Goal: Task Accomplishment & Management: Complete application form

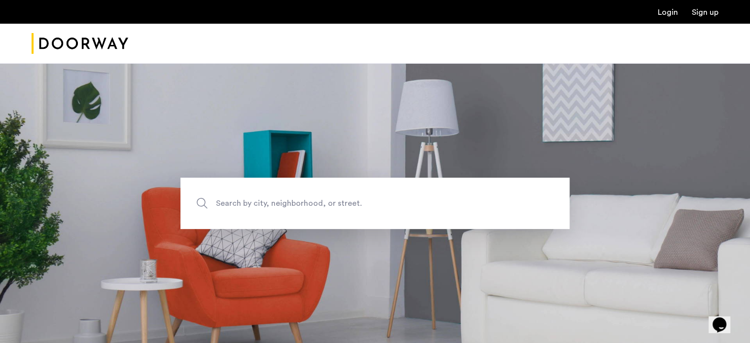
click at [670, 10] on link "Login" at bounding box center [668, 12] width 20 height 8
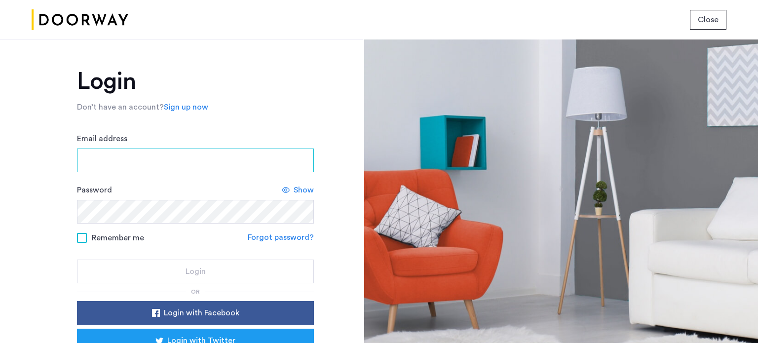
click at [228, 161] on input "Email address" at bounding box center [195, 160] width 237 height 24
type input "**********"
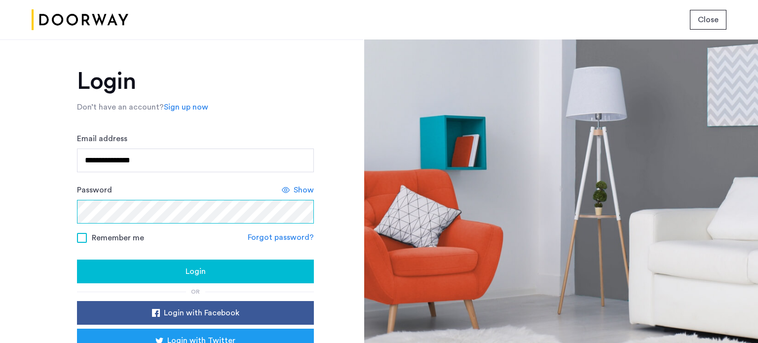
click at [77, 259] on button "Login" at bounding box center [195, 271] width 237 height 24
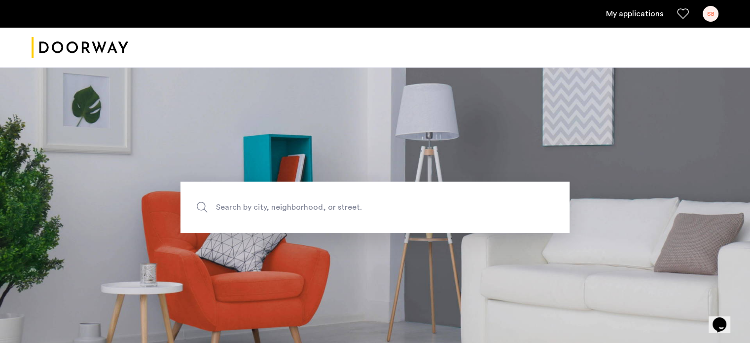
click at [615, 15] on link "My applications" at bounding box center [634, 14] width 57 height 12
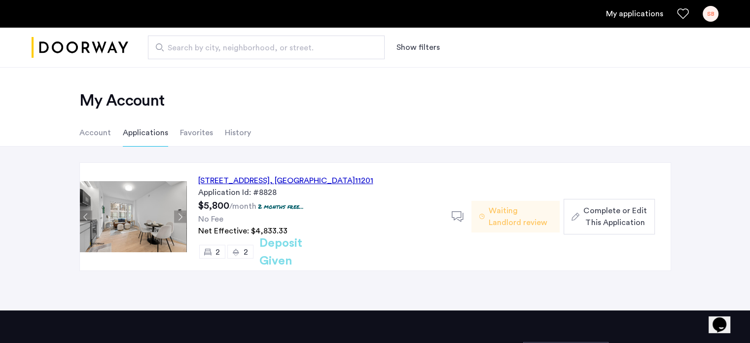
click at [594, 206] on span "Complete or Edit This Application" at bounding box center [615, 217] width 63 height 24
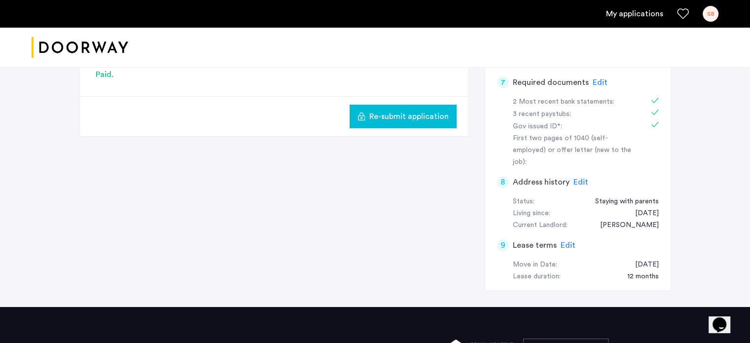
scroll to position [341, 0]
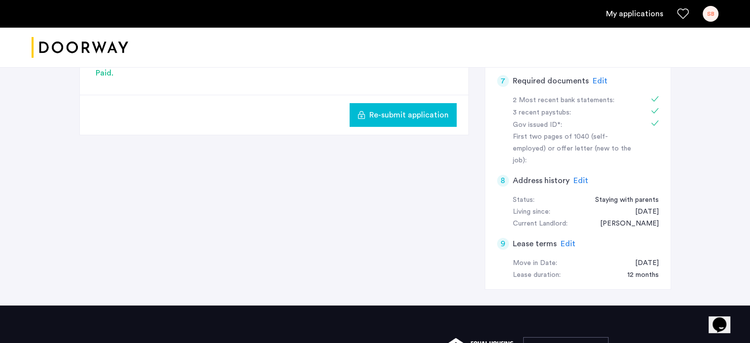
click at [594, 80] on span "Edit" at bounding box center [600, 81] width 15 height 8
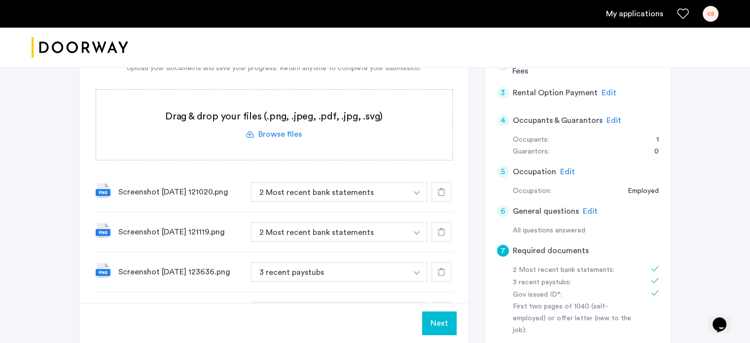
scroll to position [171, 0]
click at [283, 136] on label at bounding box center [274, 125] width 356 height 70
click at [0, 0] on input "file" at bounding box center [0, 0] width 0 height 0
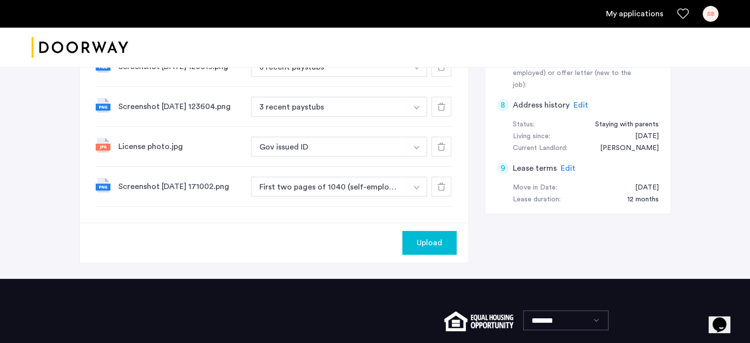
scroll to position [417, 0]
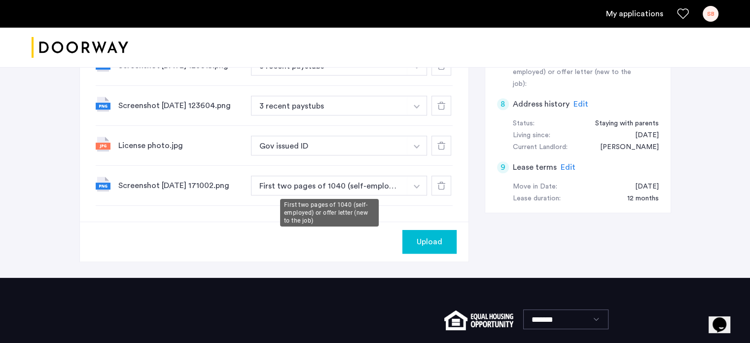
click at [330, 183] on button "First two pages of 1040 (self-employed) or offer letter (new to the job)" at bounding box center [329, 186] width 157 height 20
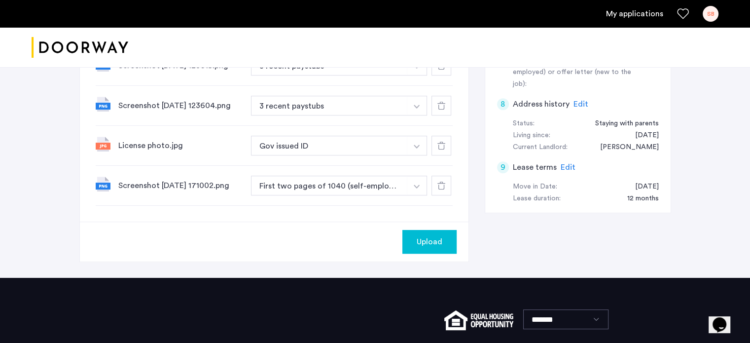
click at [330, 183] on button "First two pages of 1040 (self-employed) or offer letter (new to the job)" at bounding box center [329, 186] width 157 height 20
click at [445, 187] on icon at bounding box center [442, 186] width 8 height 8
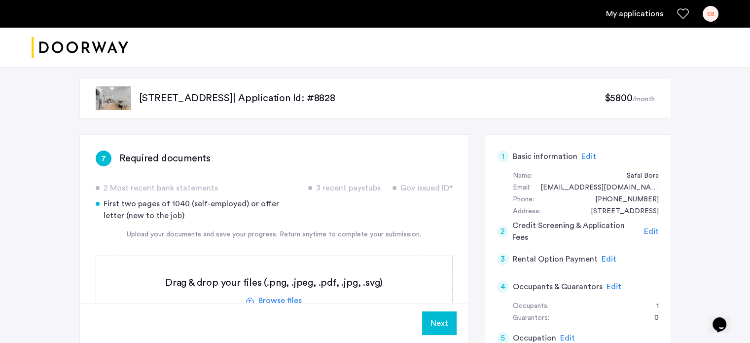
scroll to position [0, 0]
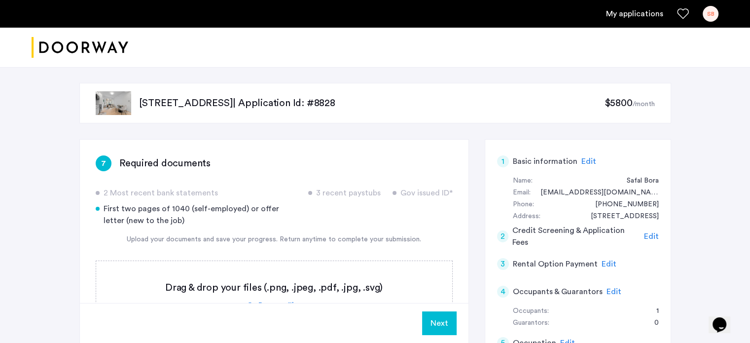
click at [111, 47] on img "Cazamio logo" at bounding box center [80, 47] width 97 height 37
